Goal: Task Accomplishment & Management: Use online tool/utility

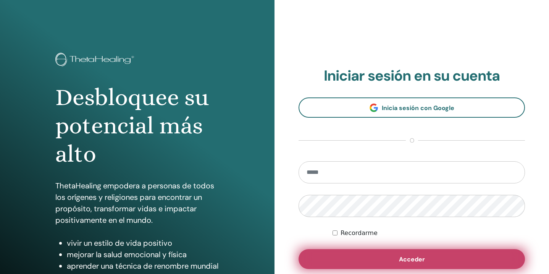
type input "**********"
click at [417, 260] on span "Acceder" at bounding box center [412, 259] width 26 height 8
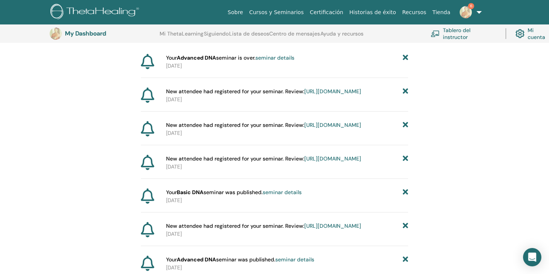
scroll to position [79, 0]
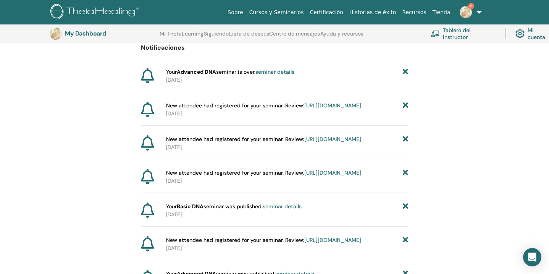
click at [465, 12] on img at bounding box center [466, 12] width 12 height 12
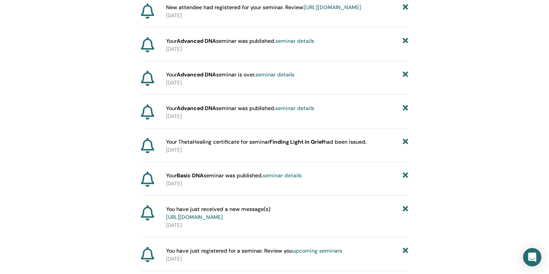
scroll to position [0, 0]
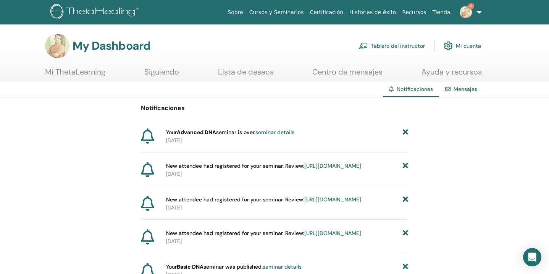
click at [408, 44] on link "Tablero del instructor" at bounding box center [392, 45] width 66 height 17
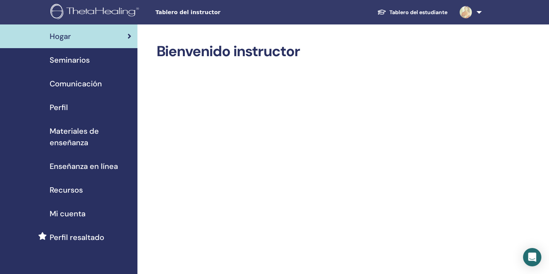
click at [75, 59] on span "Seminarios" at bounding box center [70, 59] width 40 height 11
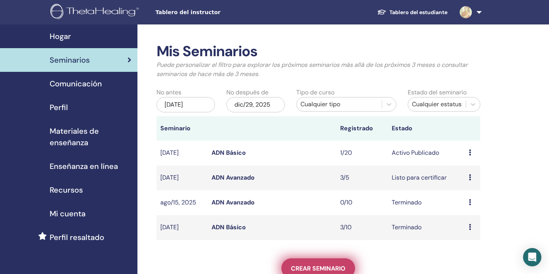
click at [322, 266] on span "Crear seminario" at bounding box center [318, 268] width 55 height 8
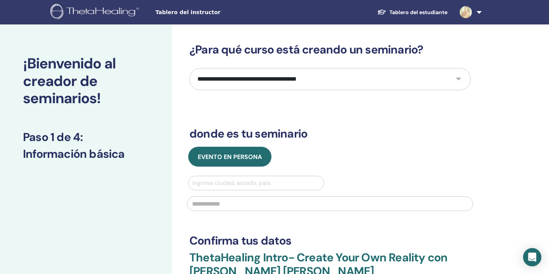
click at [287, 78] on select "**********" at bounding box center [331, 79] width 282 height 22
select select "**"
click at [190, 68] on select "**********" at bounding box center [331, 79] width 282 height 22
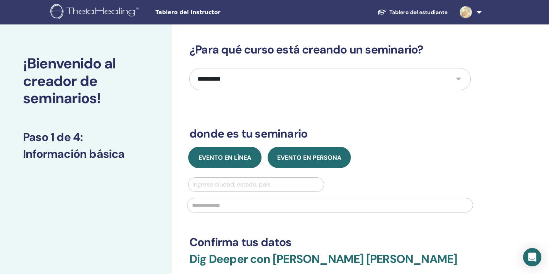
click at [231, 160] on span "Evento en línea" at bounding box center [225, 158] width 53 height 8
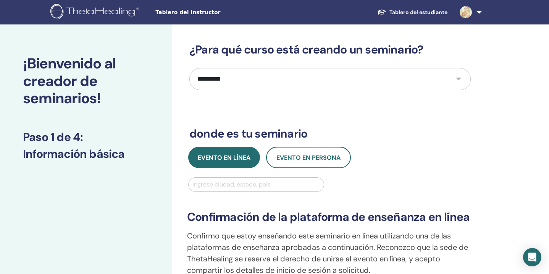
click at [230, 187] on div at bounding box center [257, 184] width 128 height 11
type input "********"
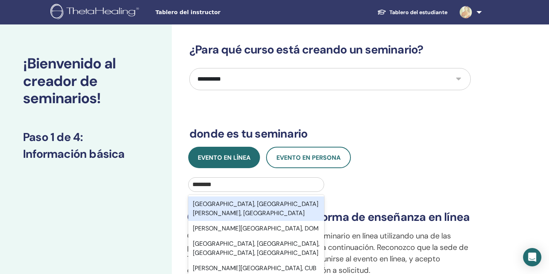
click at [252, 206] on div "[GEOGRAPHIC_DATA], [GEOGRAPHIC_DATA][PERSON_NAME], [GEOGRAPHIC_DATA]" at bounding box center [256, 208] width 136 height 24
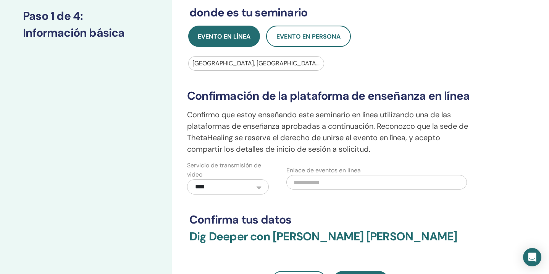
scroll to position [122, 0]
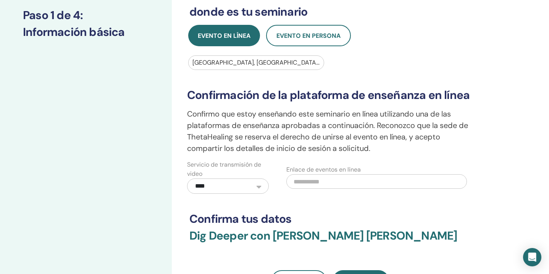
click at [334, 185] on input "text" at bounding box center [377, 181] width 181 height 15
paste input "**********"
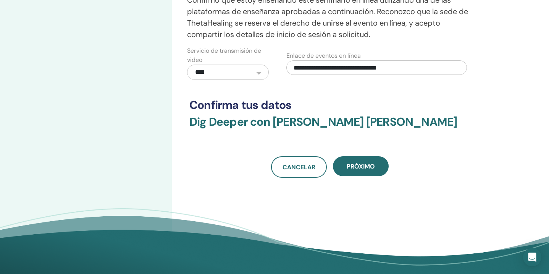
scroll to position [237, 0]
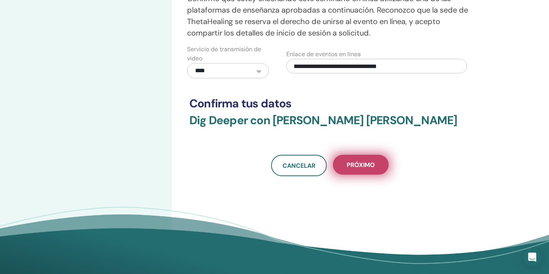
type input "**********"
click at [361, 165] on span "próximo" at bounding box center [361, 165] width 28 height 8
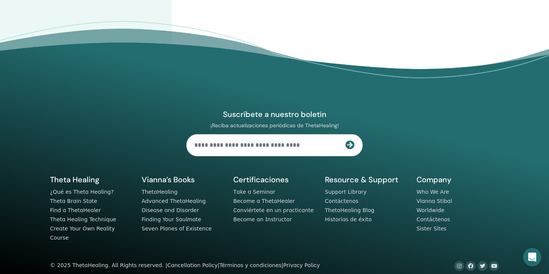
scroll to position [0, 0]
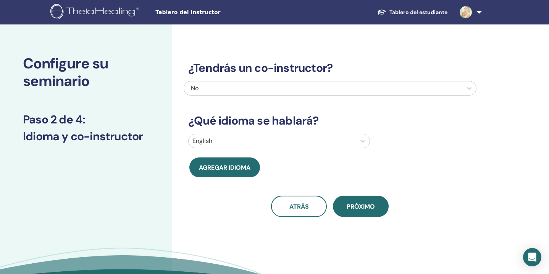
click at [263, 138] on div at bounding box center [273, 141] width 160 height 11
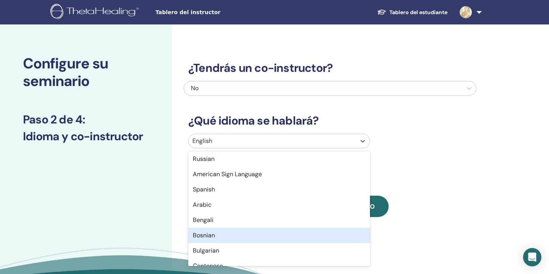
scroll to position [89, 0]
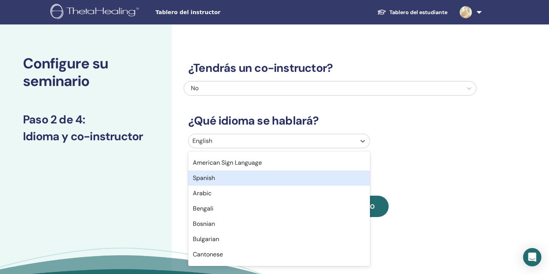
click at [217, 179] on div "Spanish" at bounding box center [279, 177] width 182 height 15
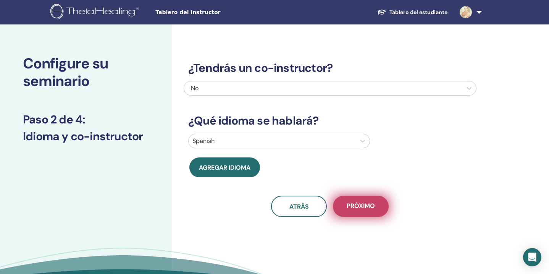
click at [366, 211] on button "próximo" at bounding box center [361, 206] width 56 height 21
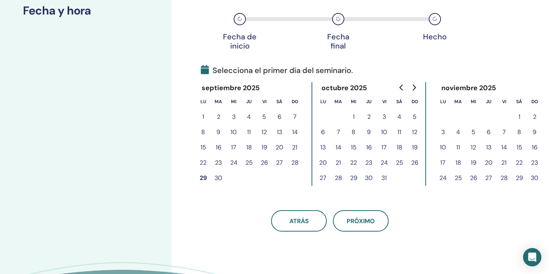
scroll to position [126, 0]
click at [371, 131] on button "9" at bounding box center [368, 131] width 15 height 15
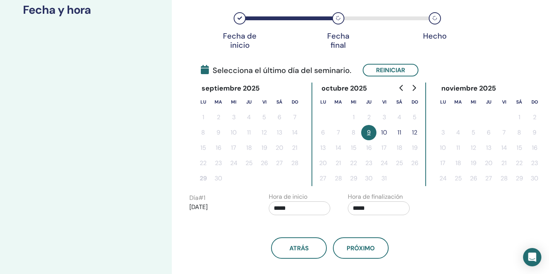
click at [384, 131] on button "10" at bounding box center [384, 132] width 15 height 15
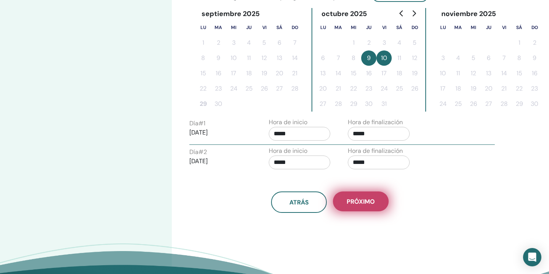
click at [367, 201] on span "próximo" at bounding box center [361, 202] width 28 height 8
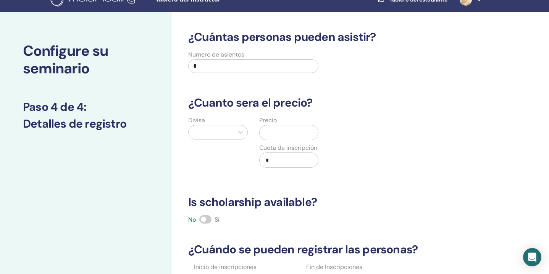
scroll to position [0, 0]
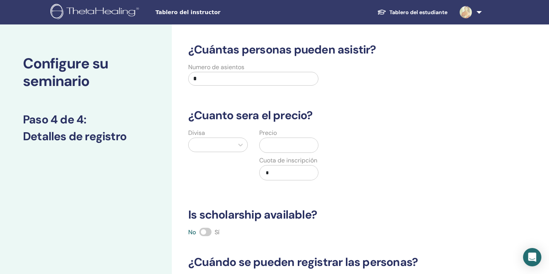
click at [279, 81] on input "*" at bounding box center [253, 79] width 130 height 14
type input "*"
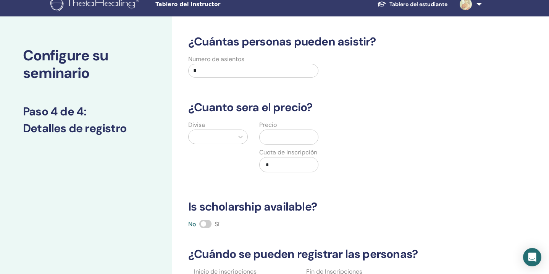
scroll to position [11, 0]
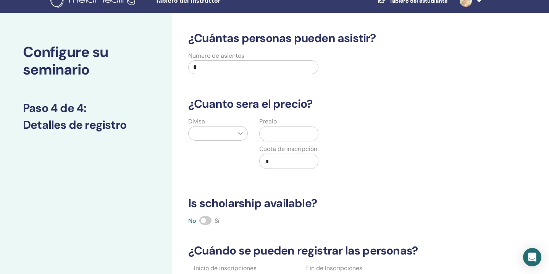
type input "*"
click at [238, 135] on icon at bounding box center [241, 134] width 8 height 8
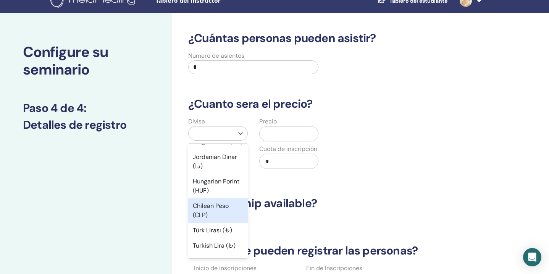
scroll to position [525, 0]
click at [211, 198] on div "Chilean Peso (CLP)" at bounding box center [218, 210] width 60 height 24
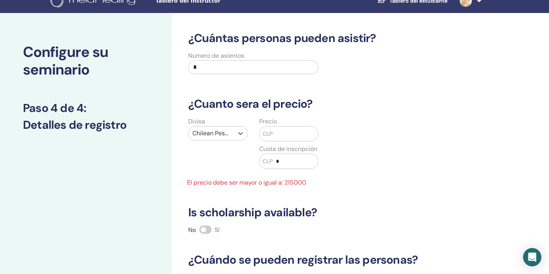
click at [285, 137] on input "text" at bounding box center [295, 133] width 45 height 15
type input "*"
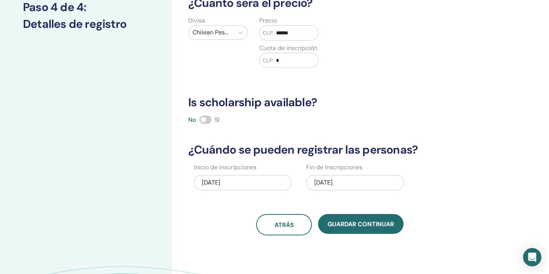
scroll to position [113, 0]
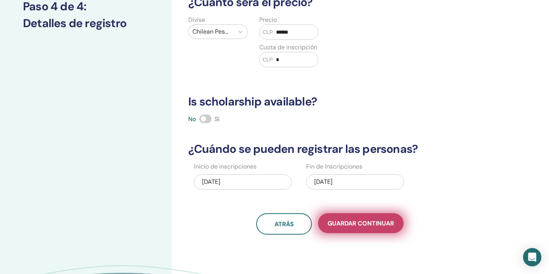
type input "******"
click at [360, 222] on span "Guardar Continuar" at bounding box center [361, 223] width 66 height 8
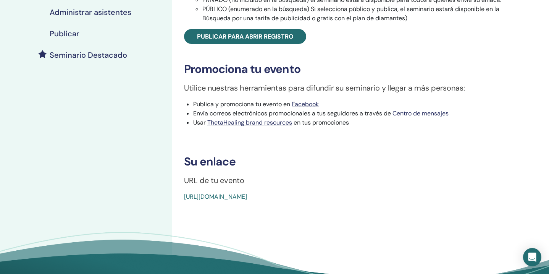
scroll to position [176, 0]
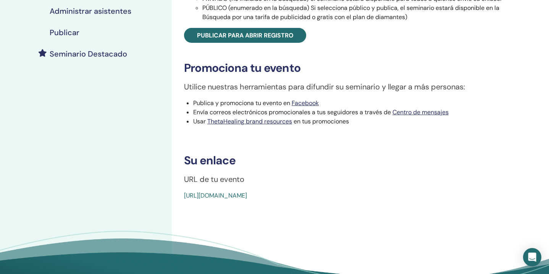
drag, startPoint x: 357, startPoint y: 197, endPoint x: 179, endPoint y: 194, distance: 178.1
click at [179, 194] on div "Dig Deeper Tipo de evento Online Estado del evento No publicado Inscripciones 0…" at bounding box center [355, 34] width 357 height 334
copy link "https://www.thetahealing.com/seminar-378801-details.html"
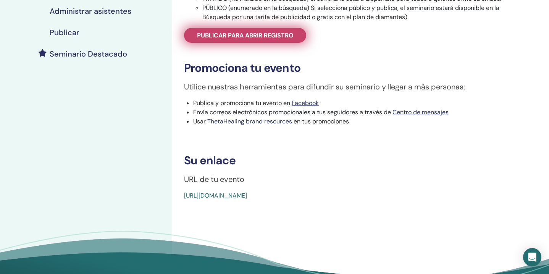
click at [255, 37] on span "Publicar para abrir registro" at bounding box center [245, 35] width 97 height 8
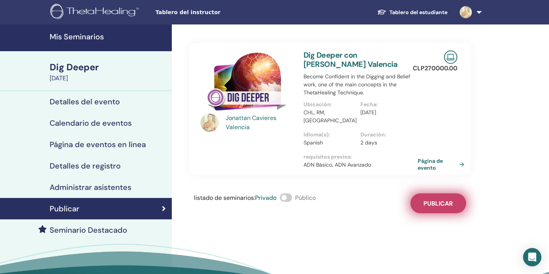
click at [441, 199] on span "Publicar" at bounding box center [438, 203] width 29 height 8
